Goal: Navigation & Orientation: Find specific page/section

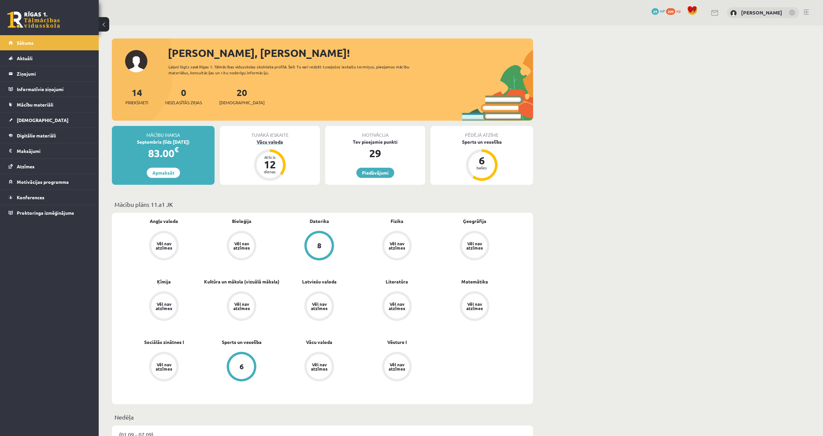
click at [272, 143] on div "Vācu valoda" at bounding box center [270, 142] width 100 height 7
click at [136, 97] on div "14 Priekšmeti" at bounding box center [136, 96] width 23 height 20
click at [137, 92] on link "14 Priekšmeti" at bounding box center [136, 96] width 23 height 19
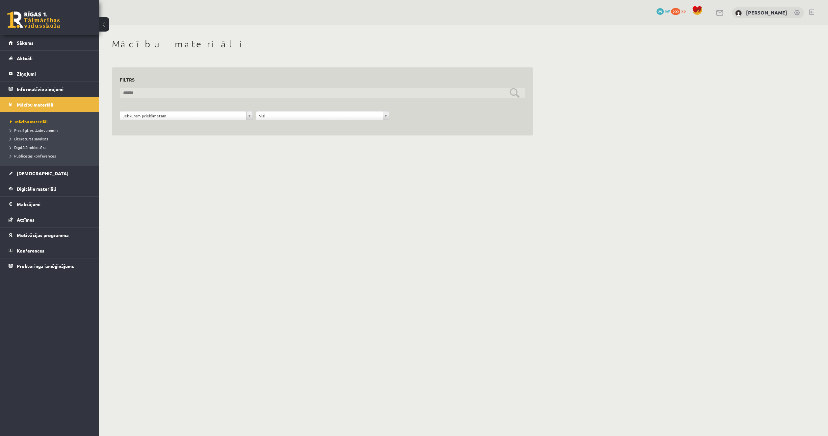
click at [168, 92] on input "text" at bounding box center [322, 93] width 405 height 10
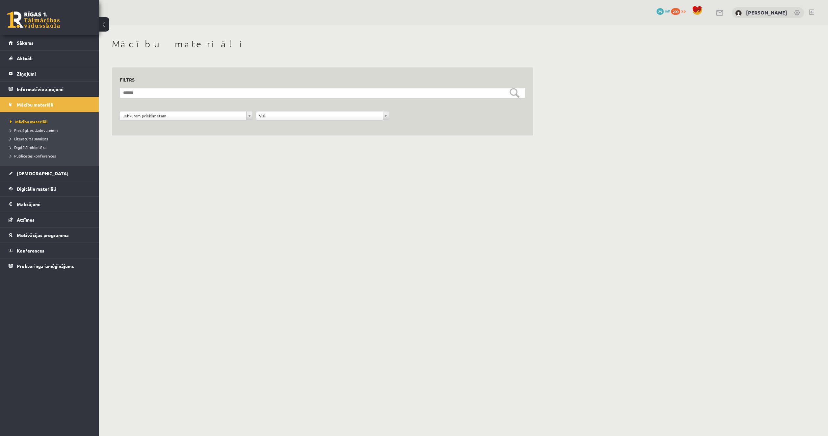
click at [179, 161] on div "**********" at bounding box center [323, 94] width 448 height 139
click at [54, 254] on link "Konferences" at bounding box center [50, 250] width 82 height 15
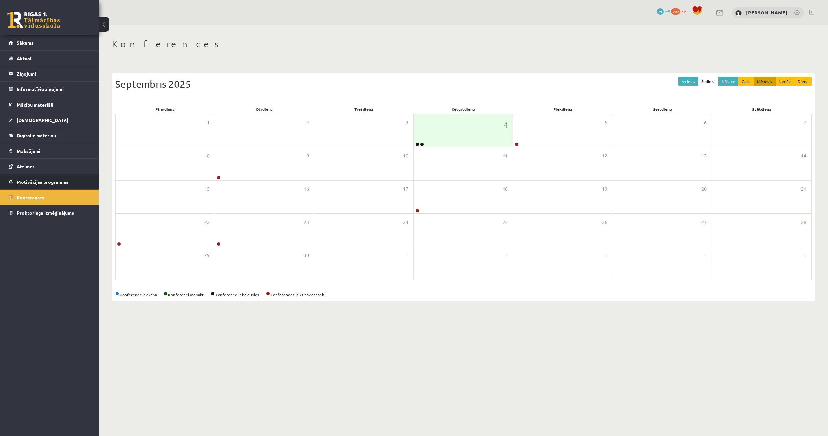
click at [47, 179] on link "Motivācijas programma" at bounding box center [50, 181] width 82 height 15
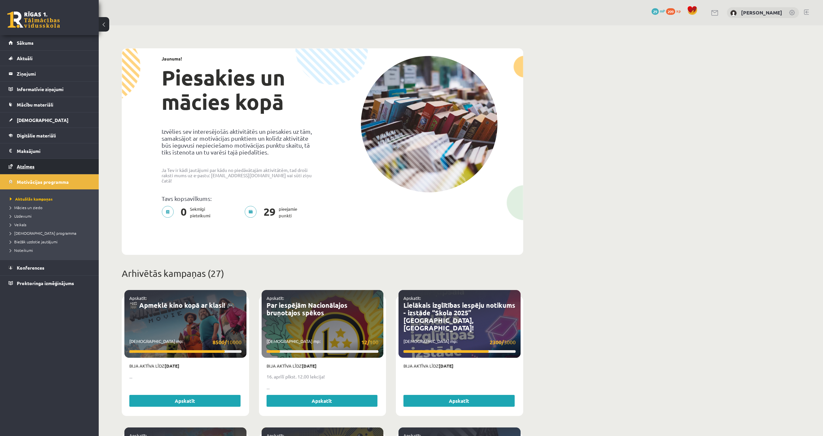
click at [44, 167] on link "Atzīmes" at bounding box center [50, 166] width 82 height 15
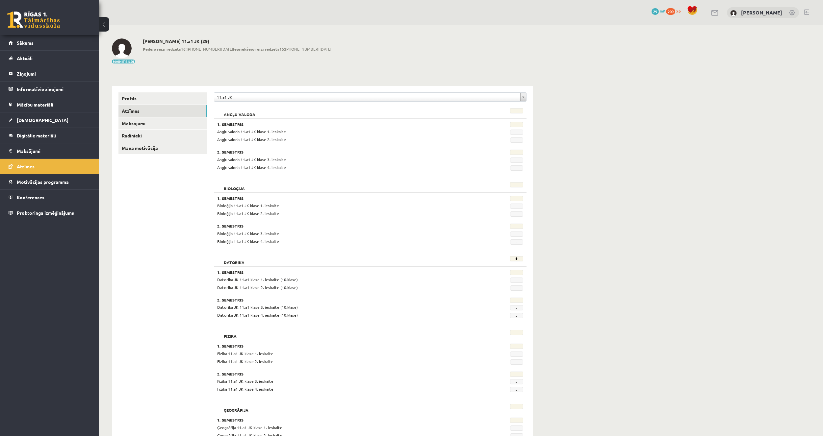
drag, startPoint x: 179, startPoint y: 293, endPoint x: 221, endPoint y: 358, distance: 77.6
click at [38, 44] on link "Sākums" at bounding box center [50, 42] width 82 height 15
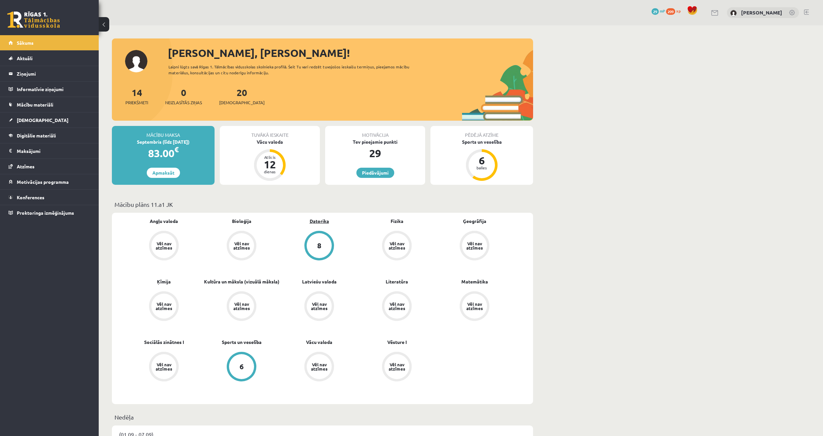
click at [324, 224] on link "Datorika" at bounding box center [319, 221] width 19 height 7
click at [369, 175] on link "Piedāvājumi" at bounding box center [375, 173] width 38 height 10
click at [234, 101] on span "[DEMOGRAPHIC_DATA]" at bounding box center [241, 102] width 45 height 7
click at [53, 59] on link "Aktuāli" at bounding box center [50, 58] width 82 height 15
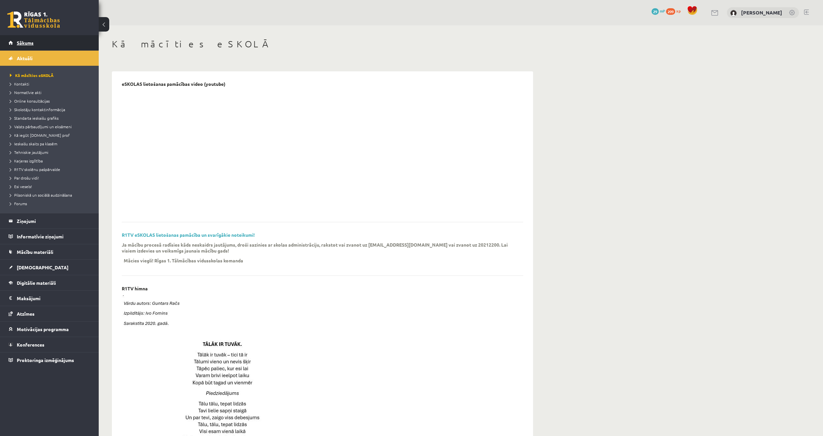
click at [46, 44] on link "Sākums" at bounding box center [50, 42] width 82 height 15
